Goal: Find specific page/section: Find specific page/section

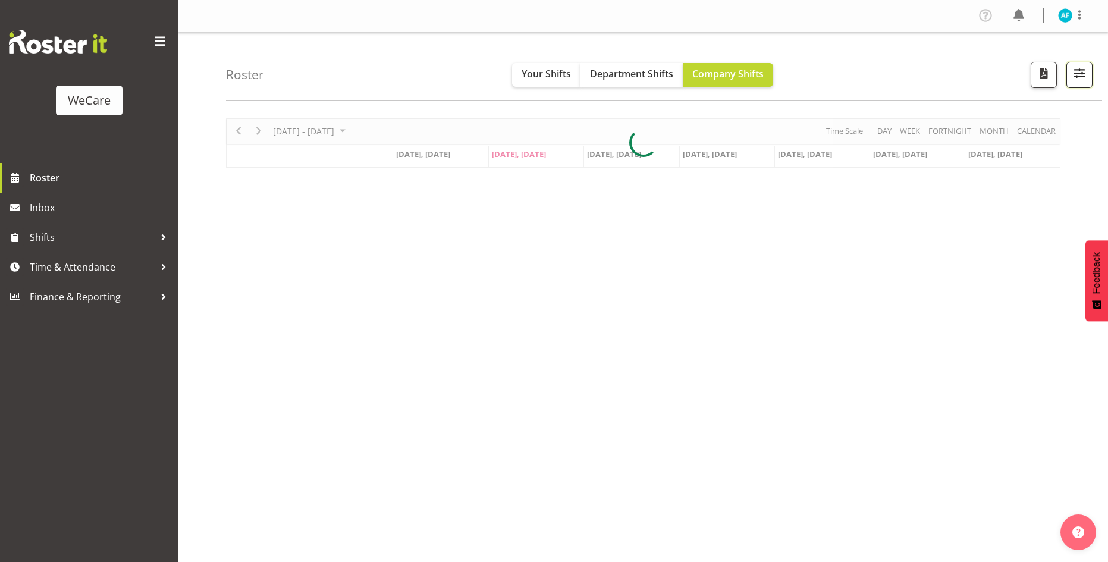
click at [1077, 72] on span "button" at bounding box center [1079, 72] width 15 height 15
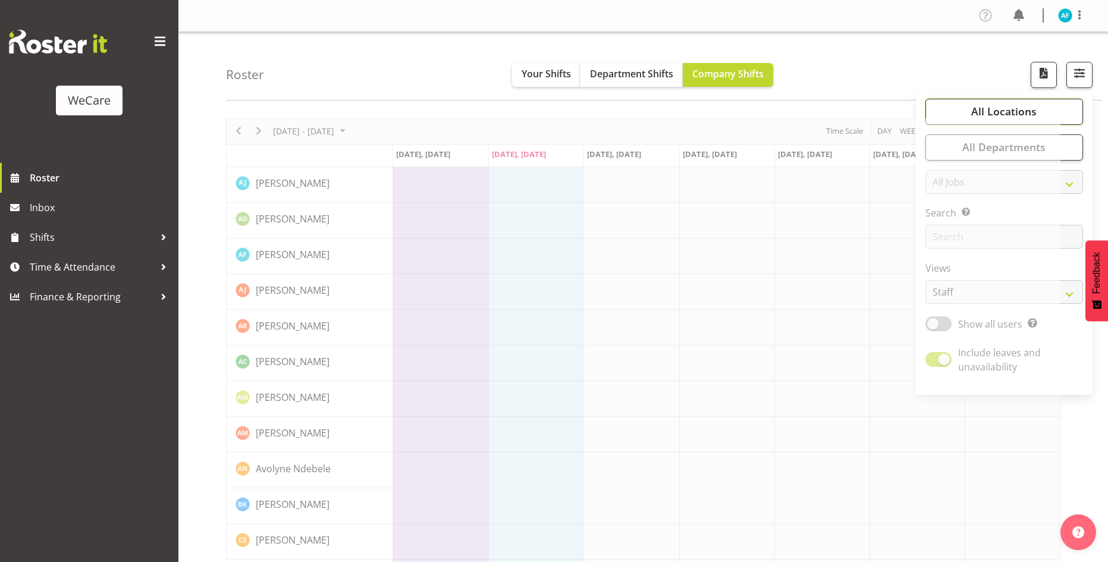
click at [1033, 112] on span "All Locations" at bounding box center [1003, 111] width 65 height 14
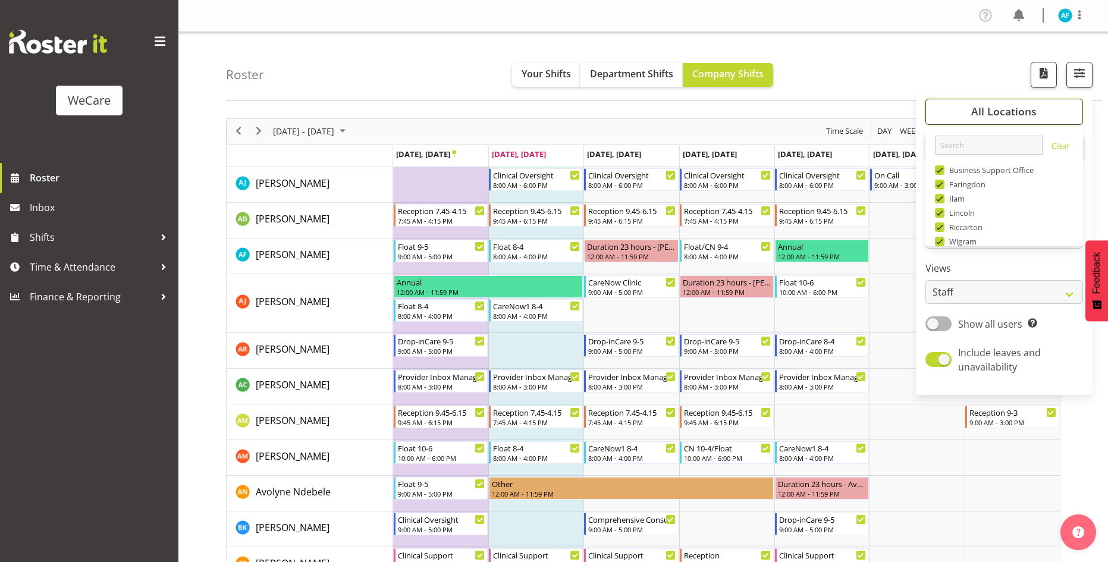
scroll to position [43, 0]
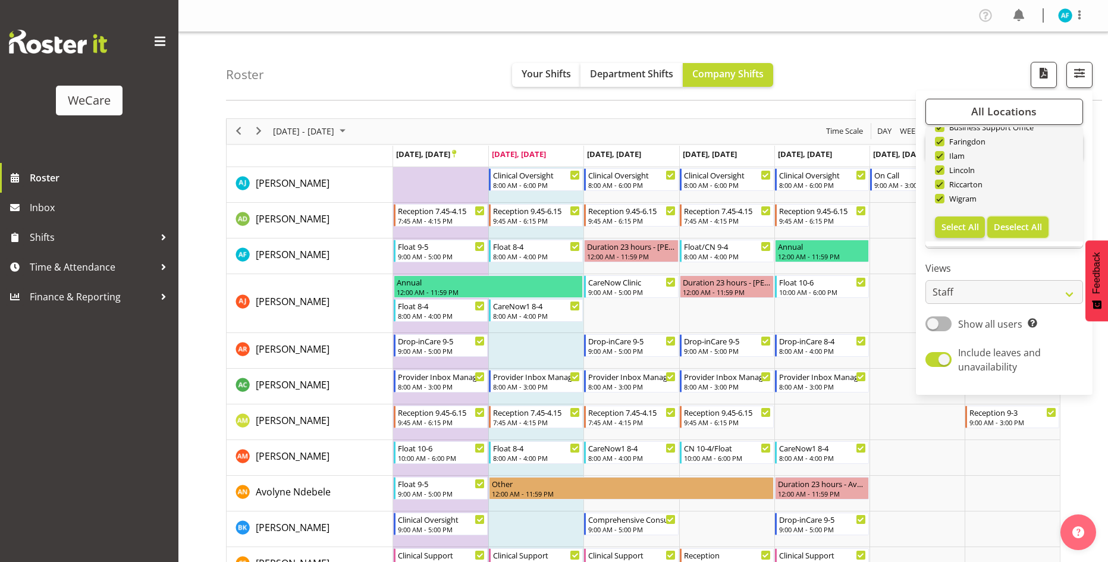
click at [1022, 224] on span "Deselect All" at bounding box center [1018, 226] width 48 height 11
checkbox input "false"
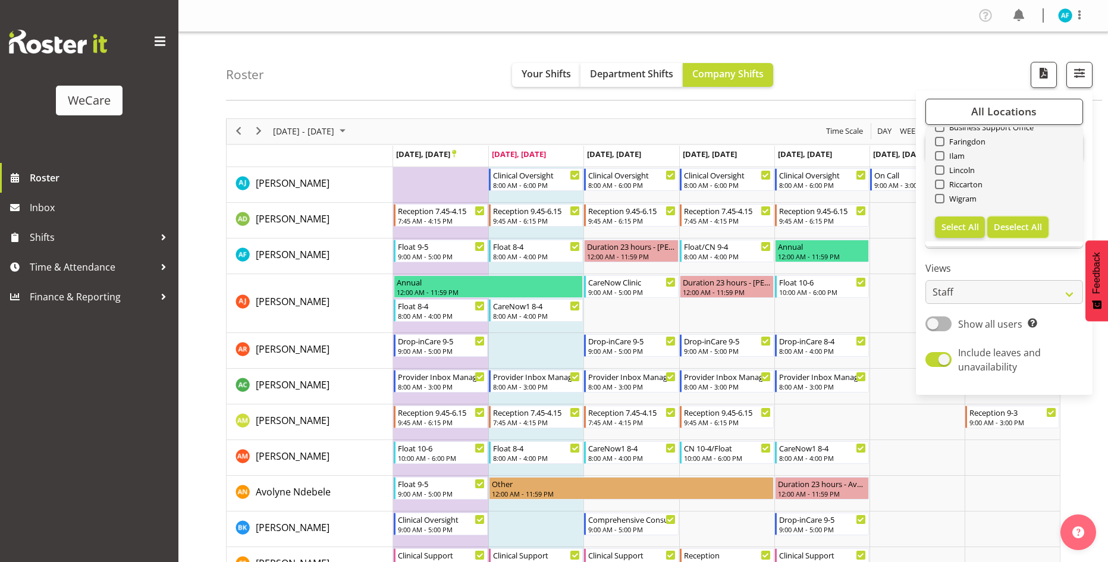
checkbox input "false"
click at [938, 142] on span at bounding box center [940, 142] width 10 height 10
click at [938, 142] on input "Faringdon" at bounding box center [939, 141] width 8 height 8
checkbox input "true"
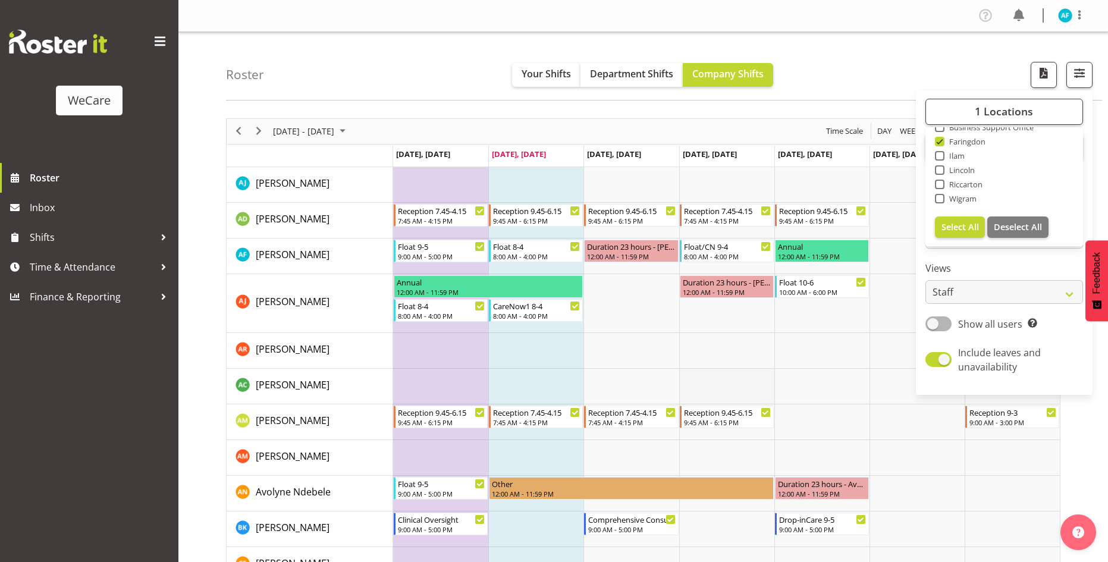
click at [764, 373] on td "Timeline Week of September 23, 2025" at bounding box center [726, 387] width 95 height 36
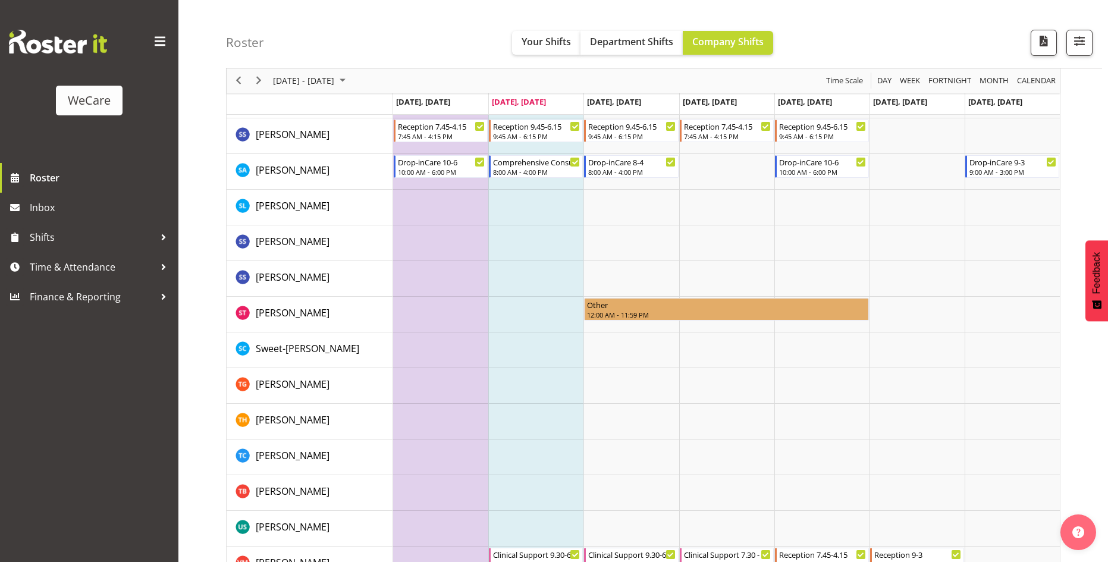
scroll to position [1968, 0]
